Goal: Task Accomplishment & Management: Use online tool/utility

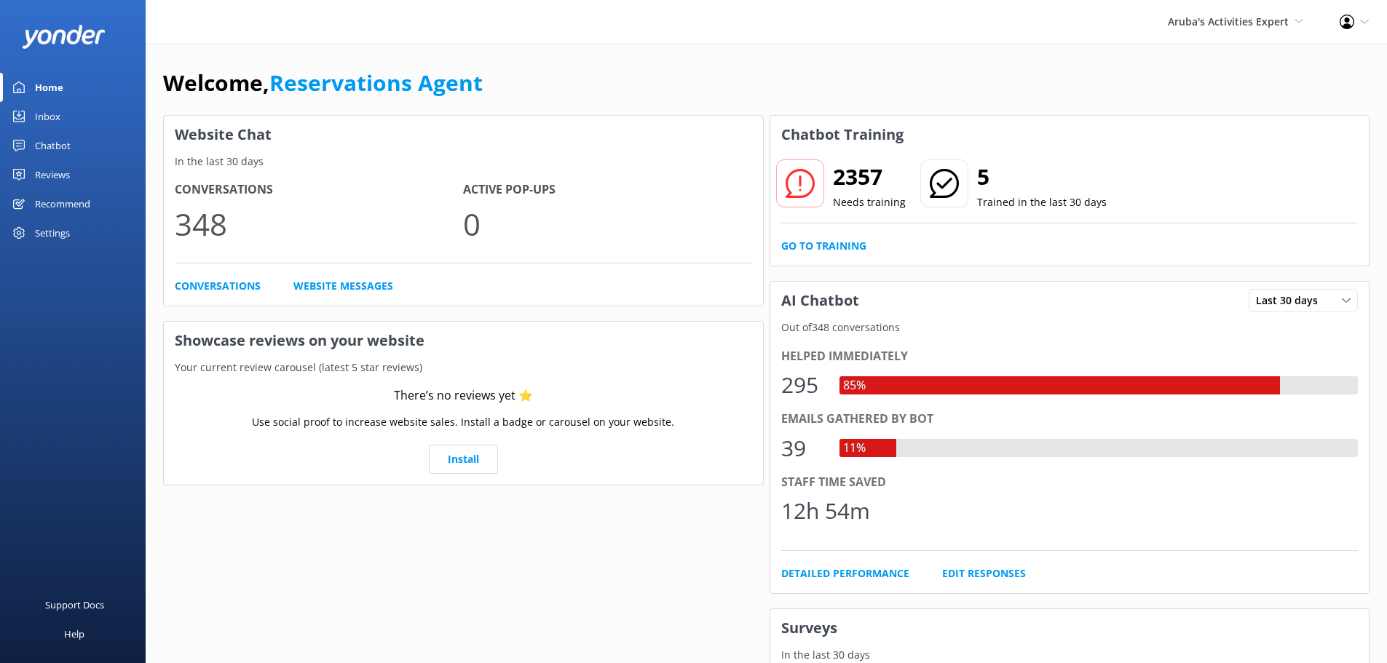
click at [42, 87] on div "Home" at bounding box center [49, 87] width 28 height 29
click at [49, 82] on div "Home" at bounding box center [49, 87] width 28 height 29
click at [52, 84] on div "Home" at bounding box center [49, 87] width 28 height 29
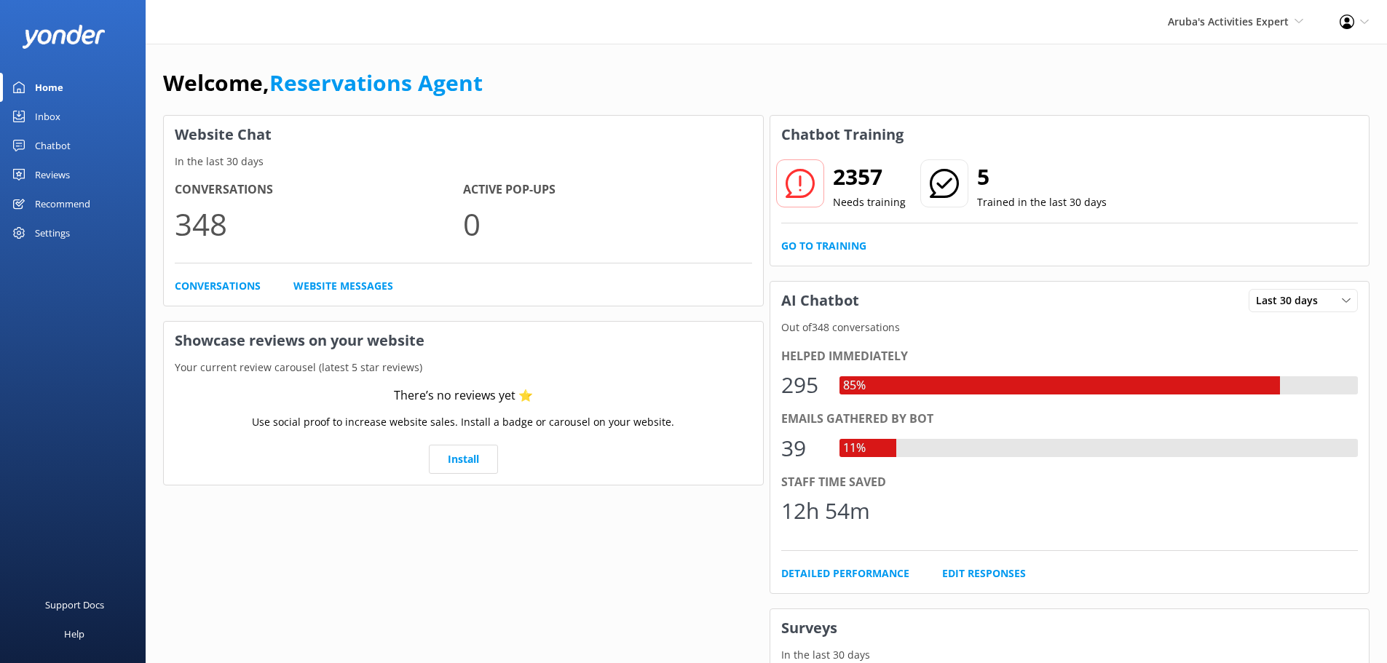
click at [25, 83] on link "Home" at bounding box center [73, 87] width 146 height 29
click at [66, 114] on link "Inbox" at bounding box center [73, 116] width 146 height 29
